Goal: Book appointment/travel/reservation

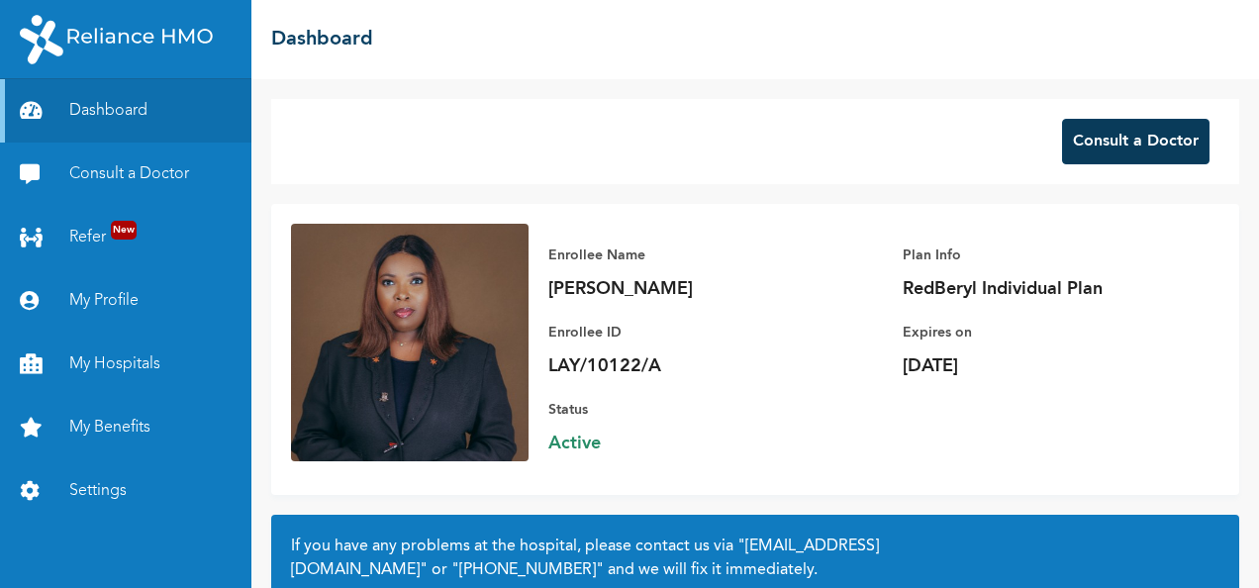
click at [1099, 130] on button "Consult a Doctor" at bounding box center [1135, 142] width 147 height 46
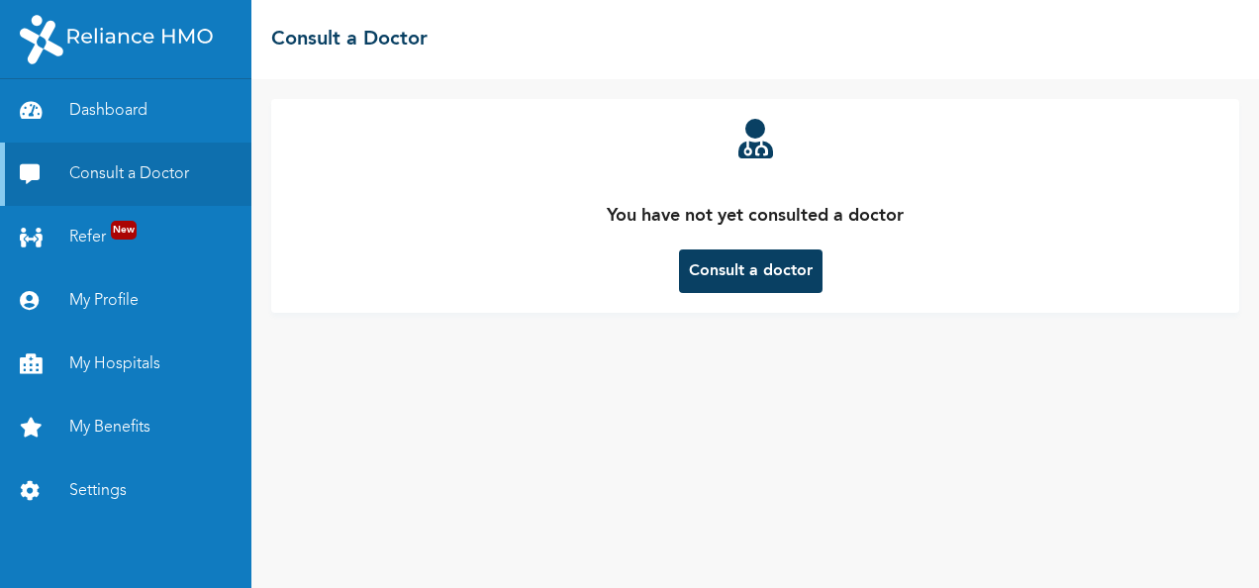
click at [696, 275] on button "Consult a doctor" at bounding box center [751, 271] width 144 height 44
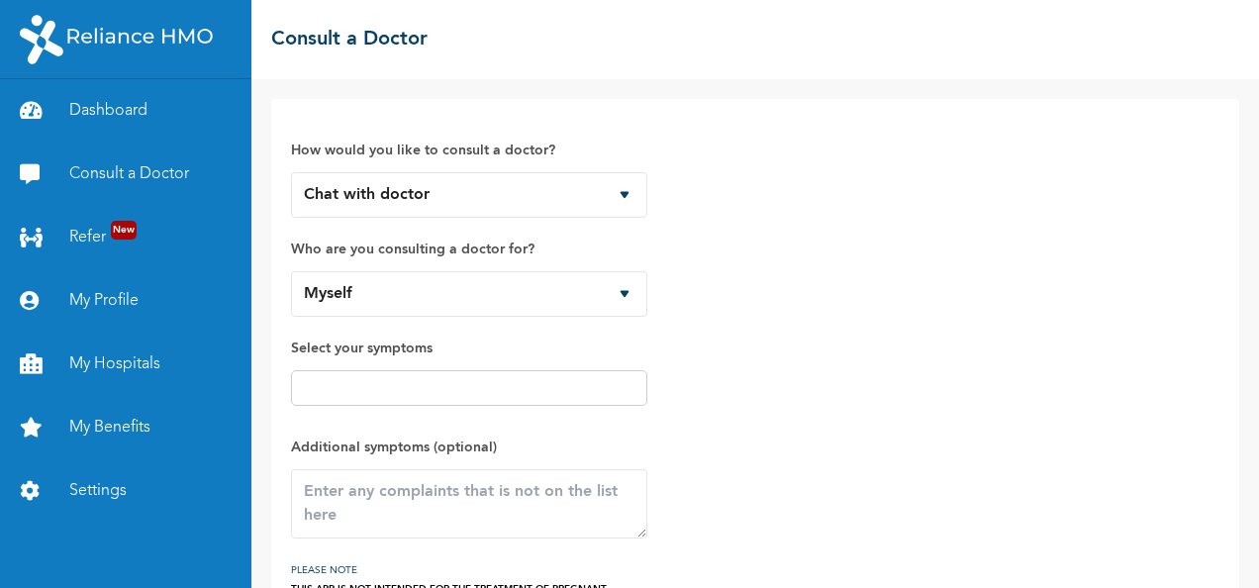
click at [329, 376] on input "text" at bounding box center [469, 388] width 344 height 24
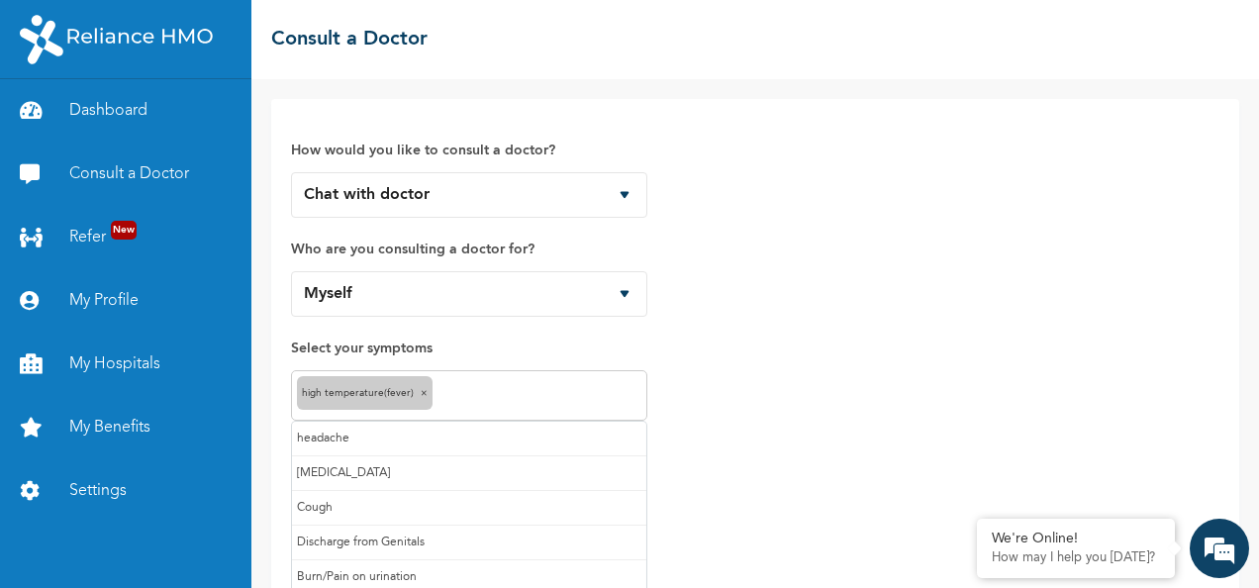
click at [469, 392] on input "text" at bounding box center [539, 396] width 204 height 24
click at [527, 402] on input "text" at bounding box center [568, 396] width 146 height 24
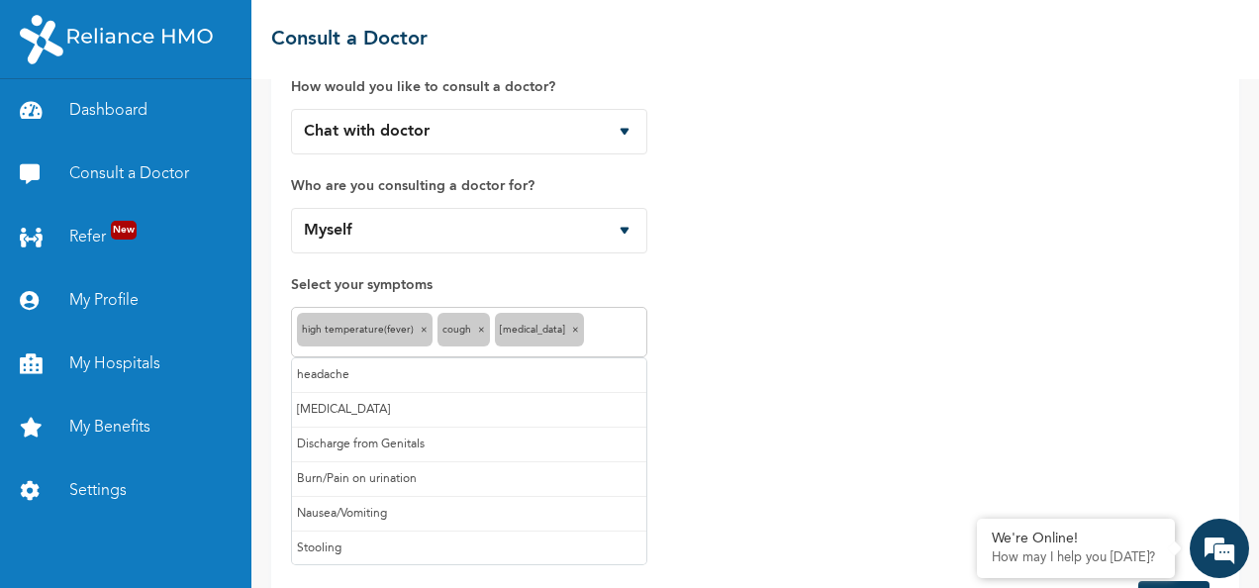
click at [589, 323] on input "text" at bounding box center [615, 333] width 52 height 24
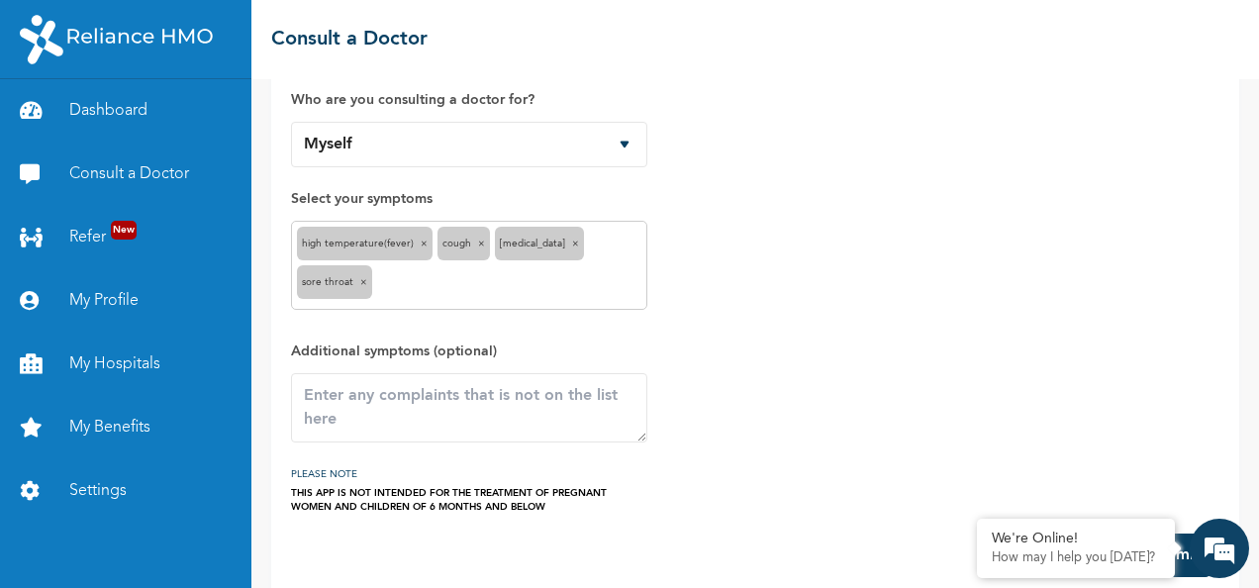
scroll to position [175, 0]
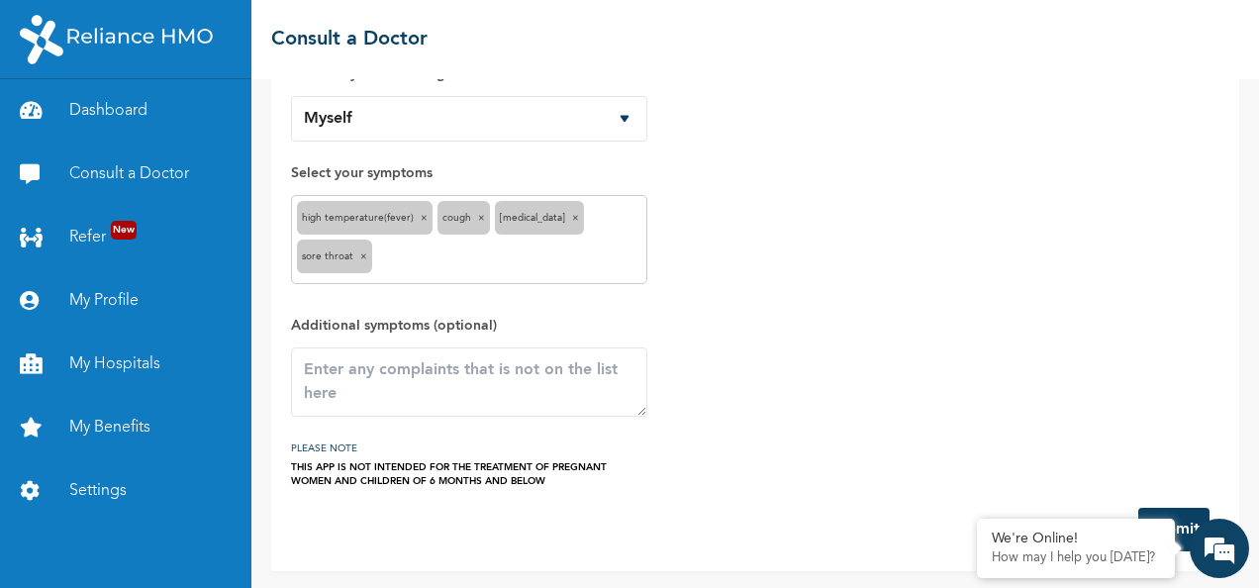
click at [1179, 515] on button "Submit" at bounding box center [1173, 530] width 71 height 44
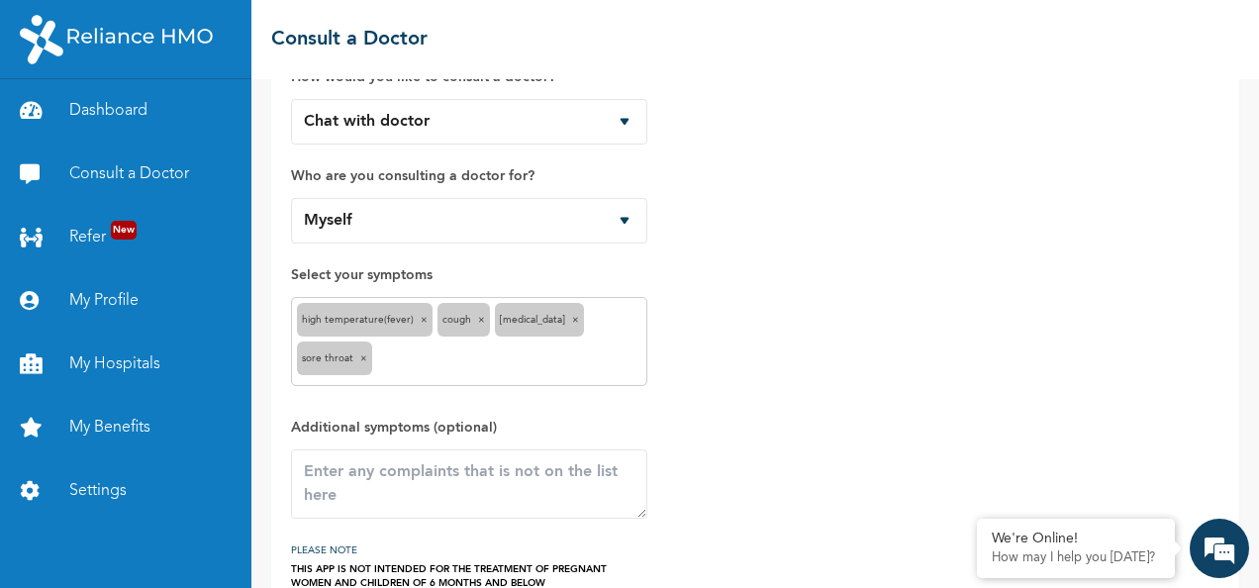
scroll to position [0, 0]
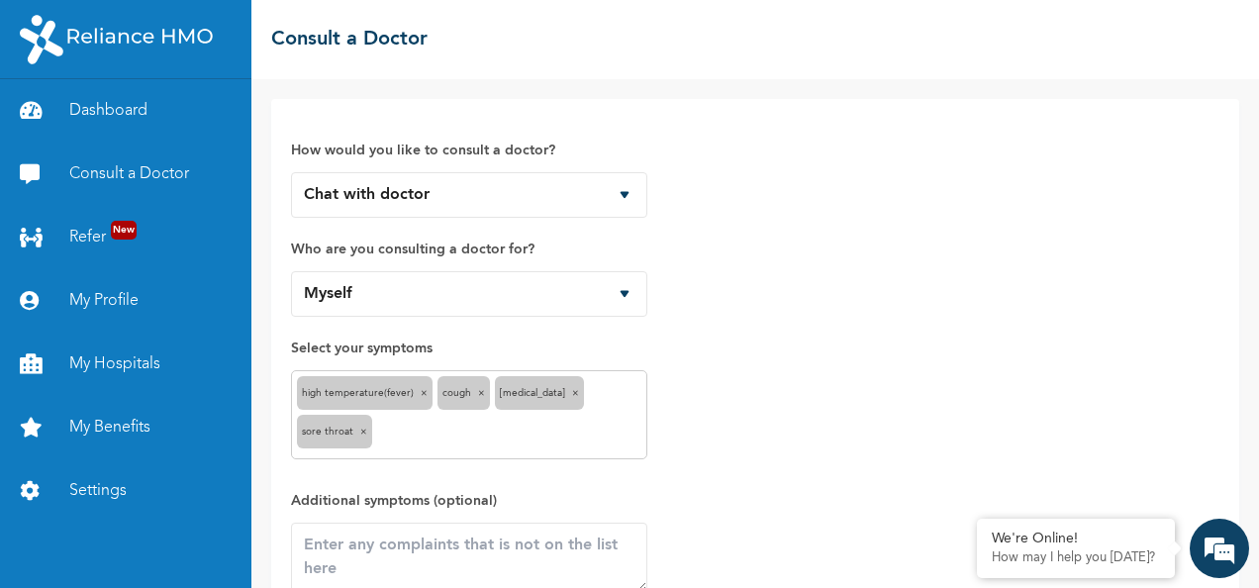
drag, startPoint x: 915, startPoint y: 285, endPoint x: 829, endPoint y: 190, distance: 127.6
click at [915, 285] on div "How would you like to consult a doctor? Chat with doctor Phone Call Who are you…" at bounding box center [755, 391] width 928 height 544
